Goal: Task Accomplishment & Management: Use online tool/utility

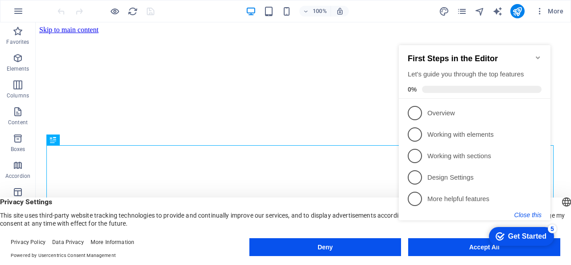
click at [536, 216] on button "Close this" at bounding box center [527, 214] width 27 height 7
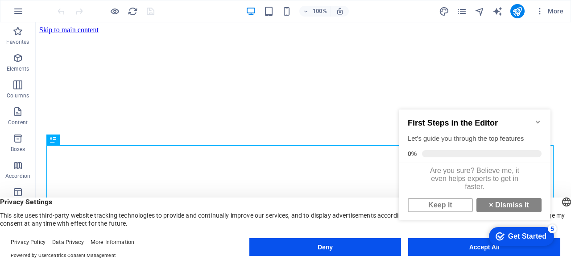
click at [538, 121] on icon "Minimize checklist" at bounding box center [537, 121] width 7 height 7
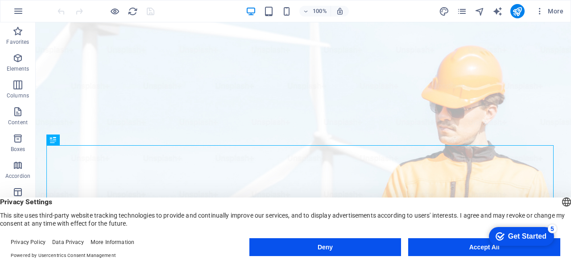
drag, startPoint x: 570, startPoint y: 38, endPoint x: 606, endPoint y: 43, distance: 36.5
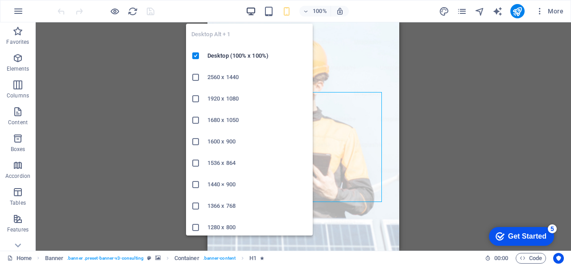
click at [253, 9] on icon "button" at bounding box center [251, 11] width 10 height 10
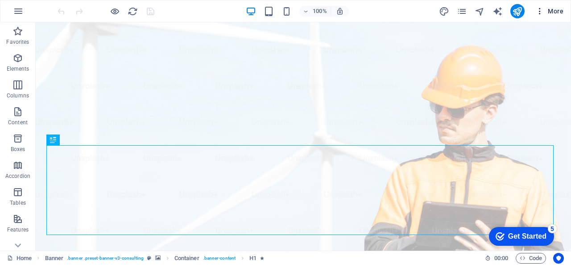
click at [543, 11] on icon "button" at bounding box center [539, 11] width 9 height 9
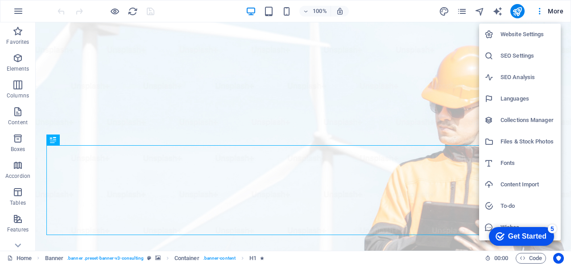
click at [499, 10] on div at bounding box center [285, 132] width 571 height 265
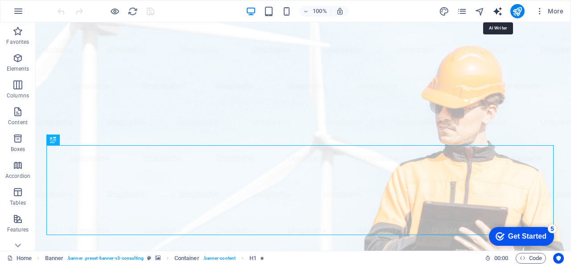
click at [500, 13] on icon "text_generator" at bounding box center [497, 11] width 10 height 10
select select "English"
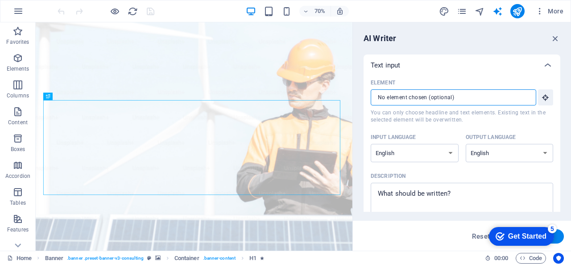
click at [451, 92] on input "Element ​ You can only choose headline and text elements. Existing text in the …" at bounding box center [450, 97] width 159 height 16
click at [450, 156] on select "Albanian Arabic Armenian Awadhi Azerbaijani Bashkir Basque Belarusian Bengali B…" at bounding box center [415, 153] width 88 height 18
click at [371, 144] on select "Albanian Arabic Armenian Awadhi Azerbaijani Bashkir Basque Belarusian Bengali B…" at bounding box center [415, 153] width 88 height 18
click at [451, 152] on select "Albanian Arabic Armenian Awadhi Azerbaijani Bashkir Basque Belarusian Bengali B…" at bounding box center [415, 153] width 88 height 18
select select "Spanish"
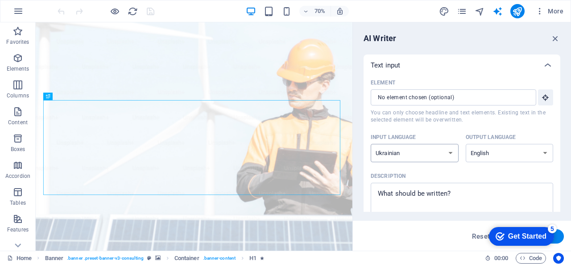
click at [371, 144] on select "Albanian Arabic Armenian Awadhi Azerbaijani Bashkir Basque Belarusian Bengali B…" at bounding box center [415, 153] width 88 height 18
click at [507, 155] on select "Albanian Arabic Armenian Awadhi Azerbaijani Bashkir Basque Belarusian Bengali B…" at bounding box center [510, 153] width 88 height 18
select select "Spanish"
click at [500, 153] on select "Albanian Arabic Armenian Awadhi Azerbaijani Bashkir Basque Belarusian Bengali B…" at bounding box center [510, 153] width 88 height 18
click at [15, 114] on icon "button" at bounding box center [17, 111] width 11 height 11
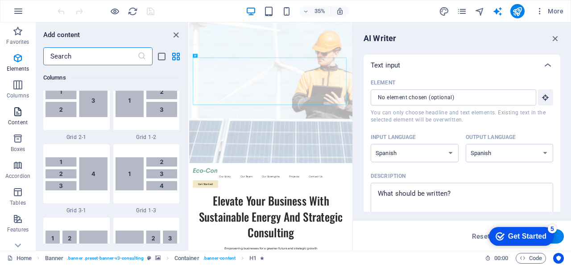
scroll to position [1561, 0]
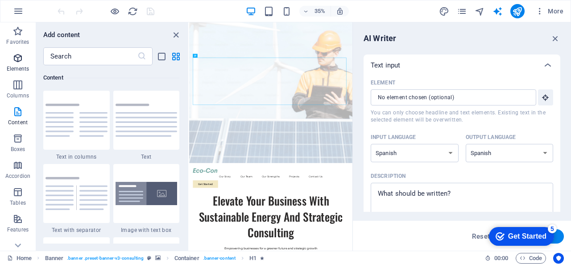
click at [16, 63] on span "Elements" at bounding box center [18, 63] width 36 height 21
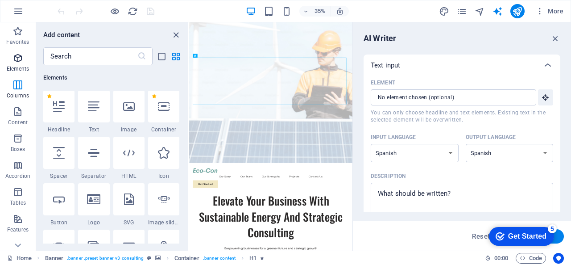
scroll to position [95, 0]
click at [14, 37] on span "Favorites" at bounding box center [18, 36] width 36 height 21
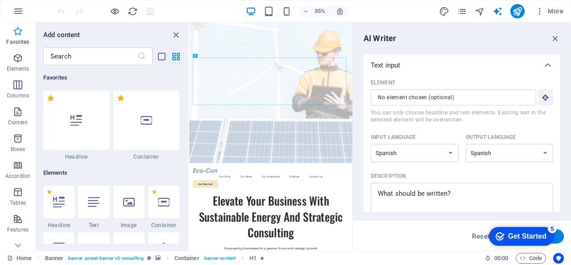
scroll to position [0, 0]
click at [541, 13] on icon "button" at bounding box center [539, 11] width 9 height 9
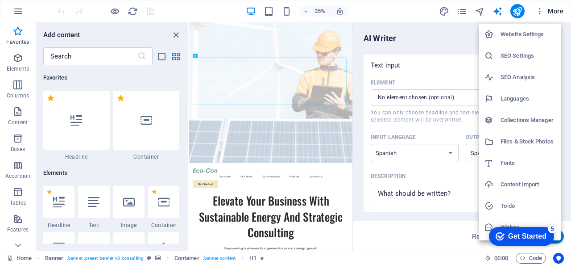
click at [426, 50] on div at bounding box center [285, 132] width 571 height 265
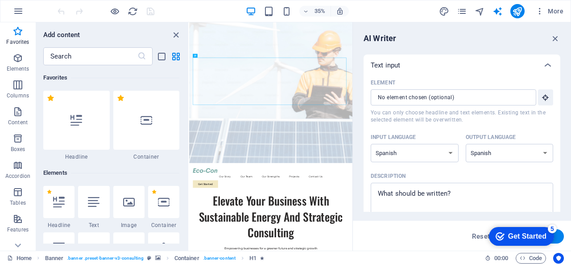
click at [520, 232] on div "Get Started" at bounding box center [527, 236] width 38 height 8
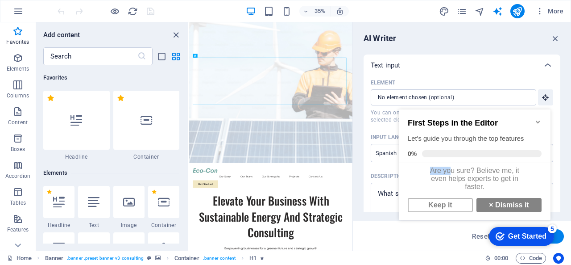
scroll to position [4, 0]
drag, startPoint x: 427, startPoint y: 167, endPoint x: 483, endPoint y: 184, distance: 58.0
click at [483, 184] on div "Are you sure? Believe me, it even helps experts to get in faster." at bounding box center [475, 178] width 152 height 31
copy div "Are you sure? Believe me, it even helps experts to get in faster."
click at [518, 210] on link "× Dismiss it" at bounding box center [508, 205] width 65 height 14
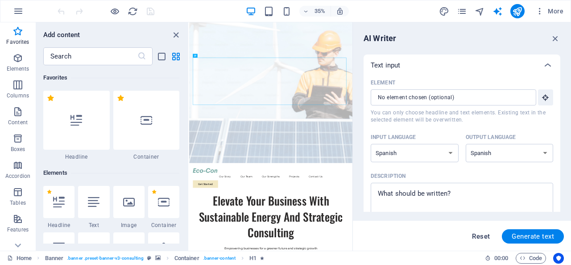
click at [482, 233] on span "Reset" at bounding box center [481, 235] width 18 height 7
select select "English"
type textarea "x"
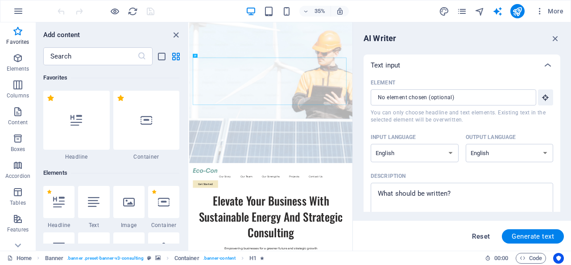
click at [482, 233] on span "Reset" at bounding box center [481, 235] width 18 height 7
type textarea "x"
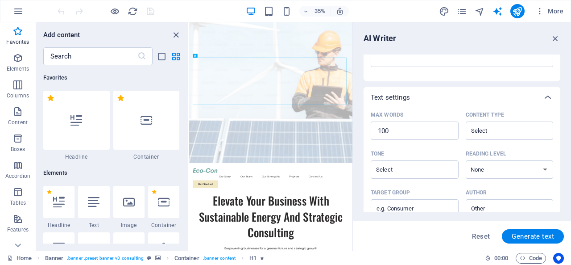
scroll to position [0, 0]
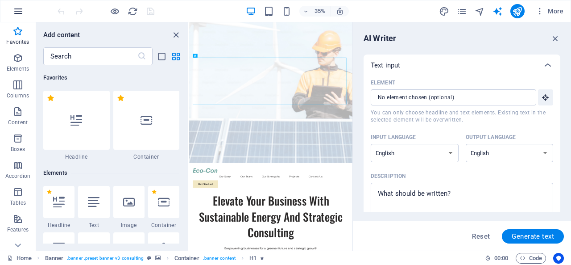
click at [21, 16] on icon "button" at bounding box center [18, 11] width 11 height 11
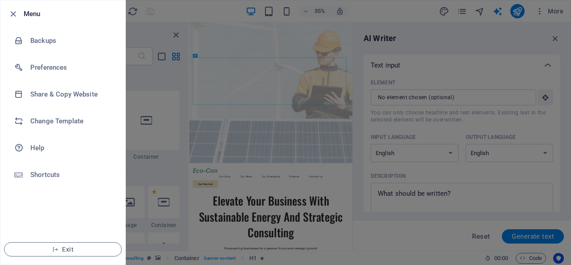
click at [171, 11] on div at bounding box center [285, 132] width 571 height 265
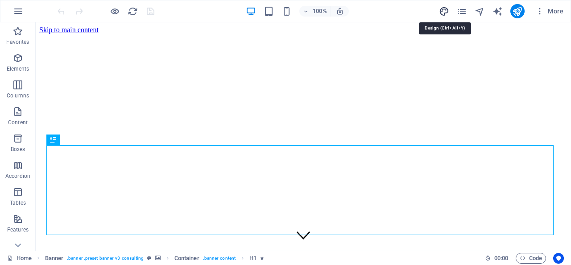
click at [0, 0] on icon "design" at bounding box center [0, 0] width 0 height 0
select select "px"
select select "400"
select select "px"
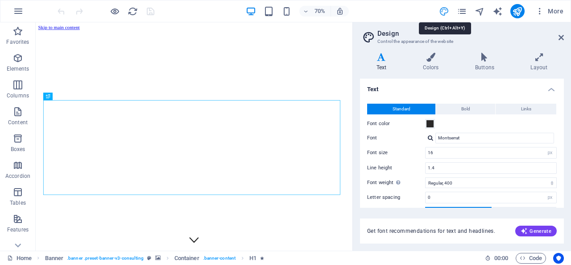
click at [0, 0] on icon "design" at bounding box center [0, 0] width 0 height 0
click at [481, 6] on icon "navigator" at bounding box center [480, 11] width 10 height 10
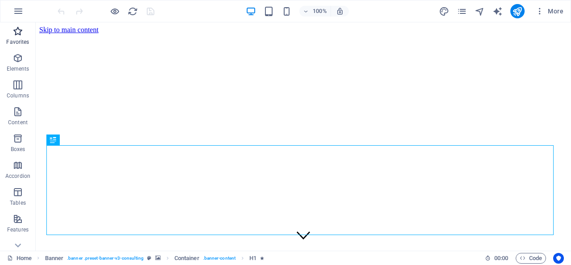
click at [17, 36] on icon "button" at bounding box center [17, 31] width 11 height 11
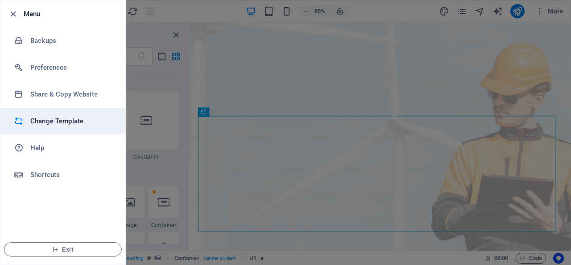
click at [62, 123] on h6 "Change Template" at bounding box center [71, 121] width 83 height 11
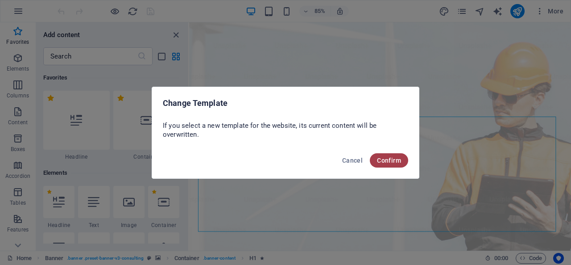
click at [392, 160] on span "Confirm" at bounding box center [389, 160] width 24 height 7
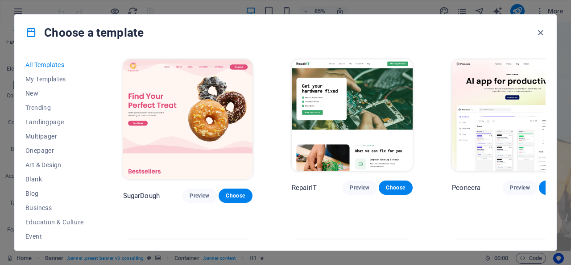
drag, startPoint x: 93, startPoint y: 108, endPoint x: 87, endPoint y: 162, distance: 55.2
click at [87, 162] on div "All Templates My Templates New Trending Landingpage Multipager Onepager Art & D…" at bounding box center [59, 149] width 69 height 182
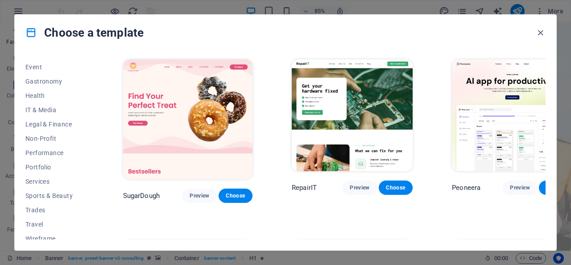
scroll to position [175, 0]
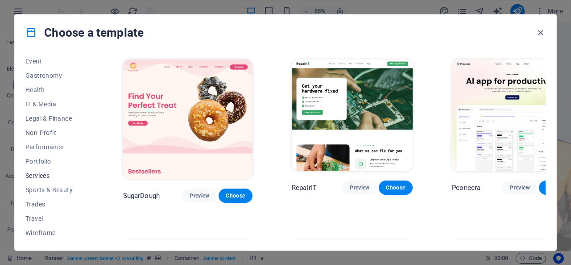
click at [29, 176] on span "Services" at bounding box center [54, 175] width 58 height 7
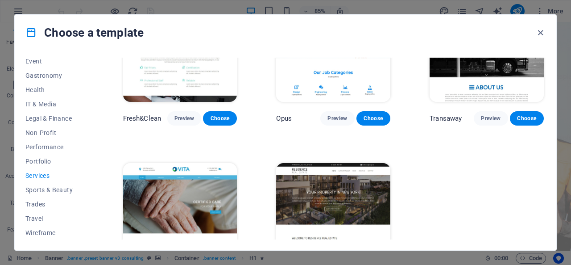
scroll to position [0, 0]
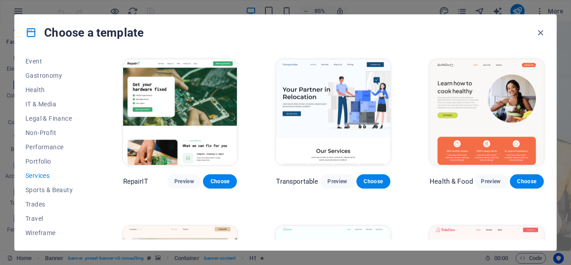
click at [95, 177] on div "All Templates My Templates New Trending Landingpage Multipager Onepager Art & D…" at bounding box center [286, 149] width 542 height 199
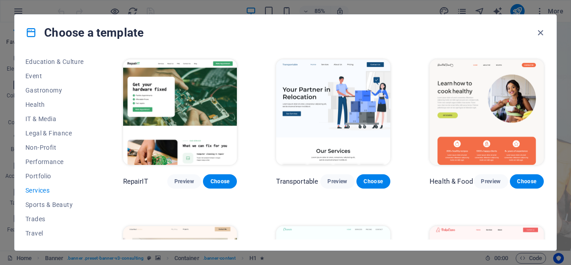
scroll to position [175, 0]
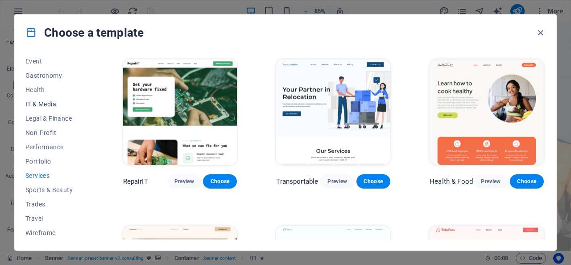
click at [45, 100] on span "IT & Media" at bounding box center [54, 103] width 58 height 7
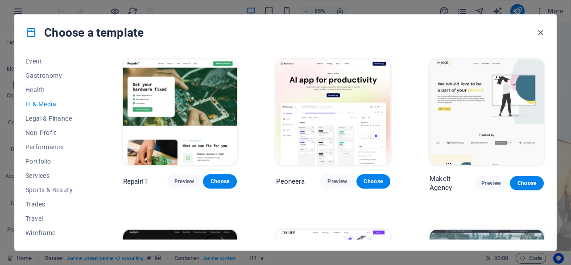
drag, startPoint x: 542, startPoint y: 92, endPoint x: 544, endPoint y: 109, distance: 16.7
click at [544, 109] on div "RepairIT Preview Choose Peoneera Preview Choose MakeIt Agency Preview Choose Ga…" at bounding box center [333, 149] width 424 height 182
drag, startPoint x: 546, startPoint y: 110, endPoint x: 546, endPoint y: 136, distance: 26.8
click at [546, 136] on div "All Templates My Templates New Trending Landingpage Multipager Onepager Art & D…" at bounding box center [286, 149] width 542 height 199
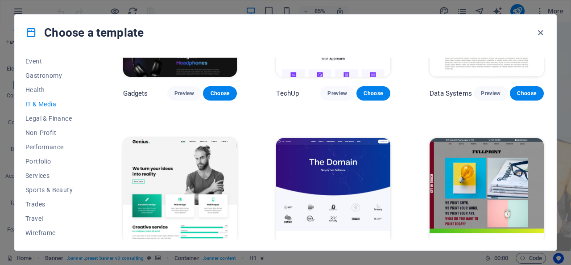
scroll to position [0, 0]
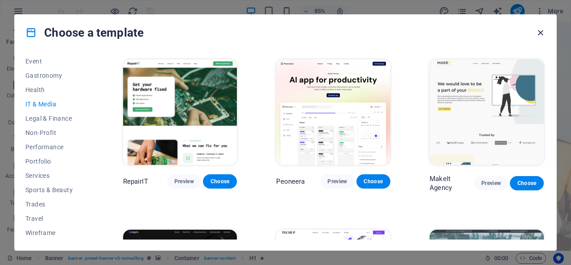
click at [540, 33] on icon "button" at bounding box center [540, 33] width 10 height 10
